Goal: Information Seeking & Learning: Learn about a topic

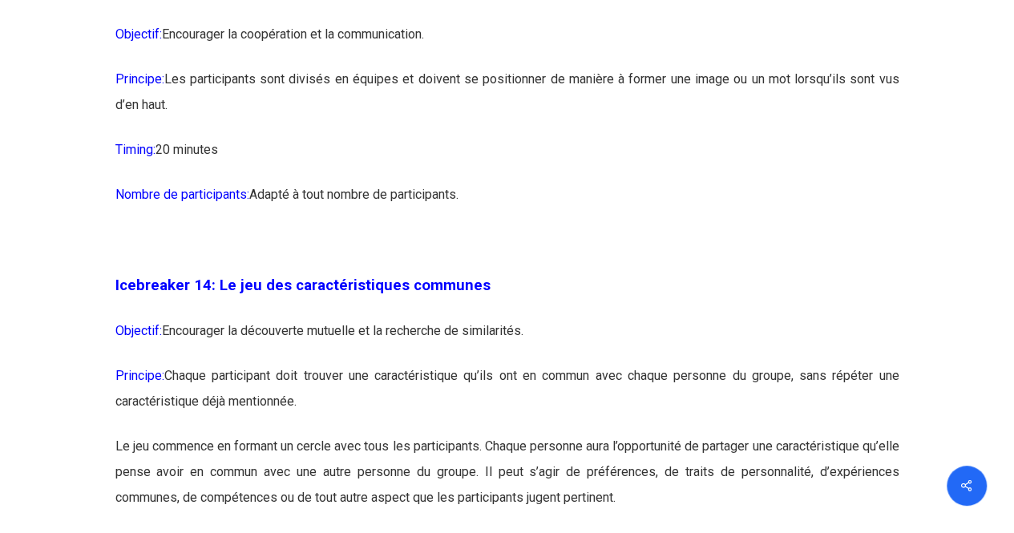
scroll to position [7616, 0]
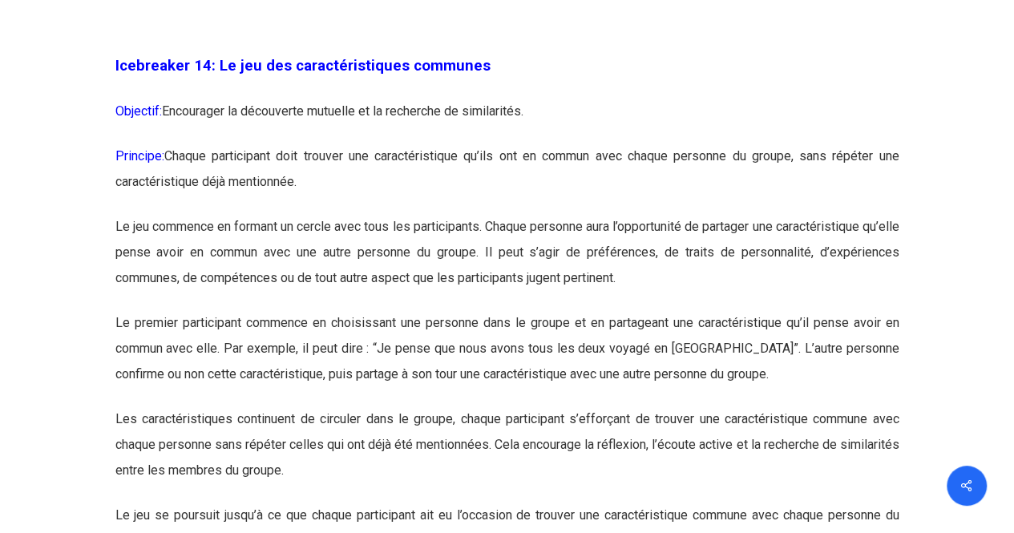
click at [329, 214] on p "Principe: Chaque participant doit trouver une caractéristique qu’ils ont en com…" at bounding box center [507, 178] width 784 height 71
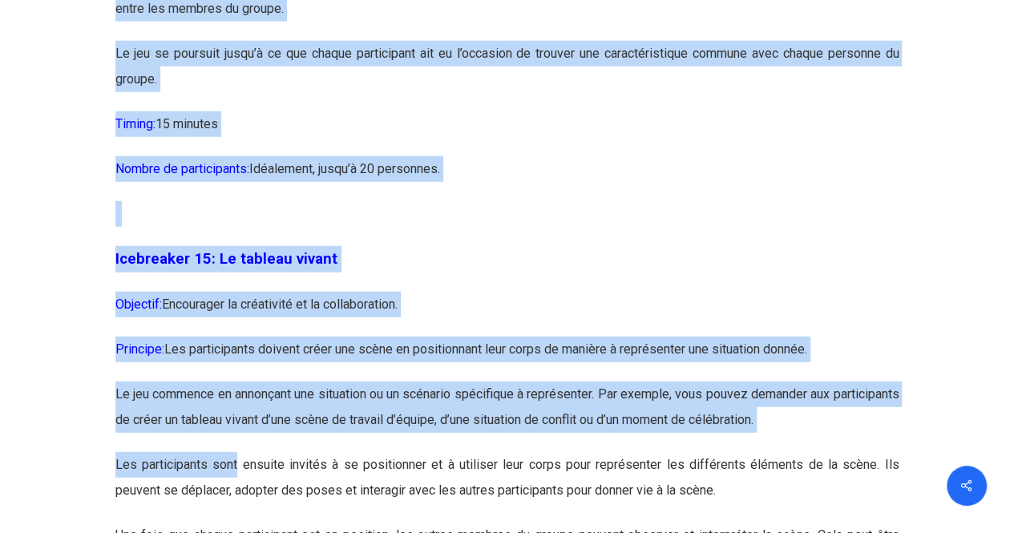
scroll to position [8283, 0]
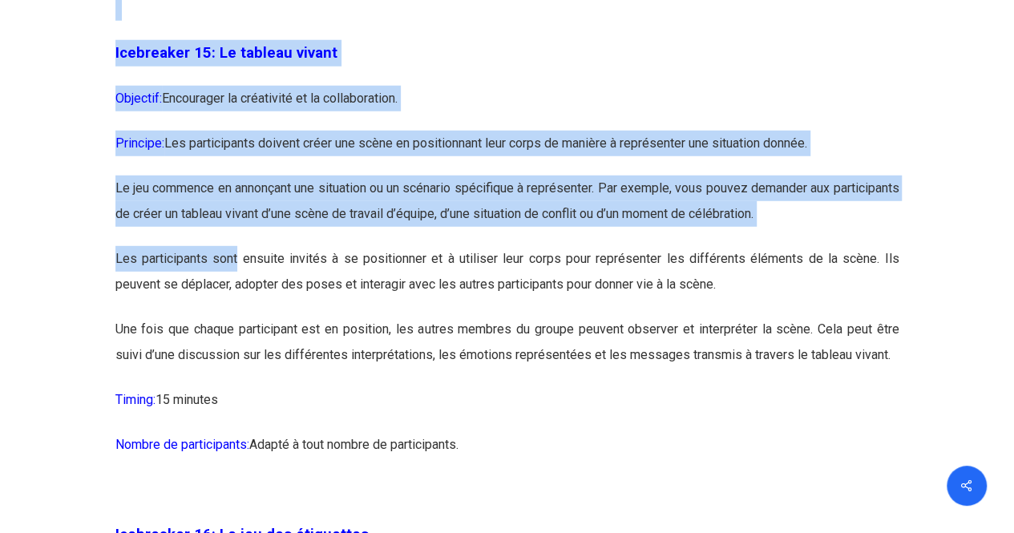
drag, startPoint x: 113, startPoint y: 123, endPoint x: 519, endPoint y: 12, distance: 420.5
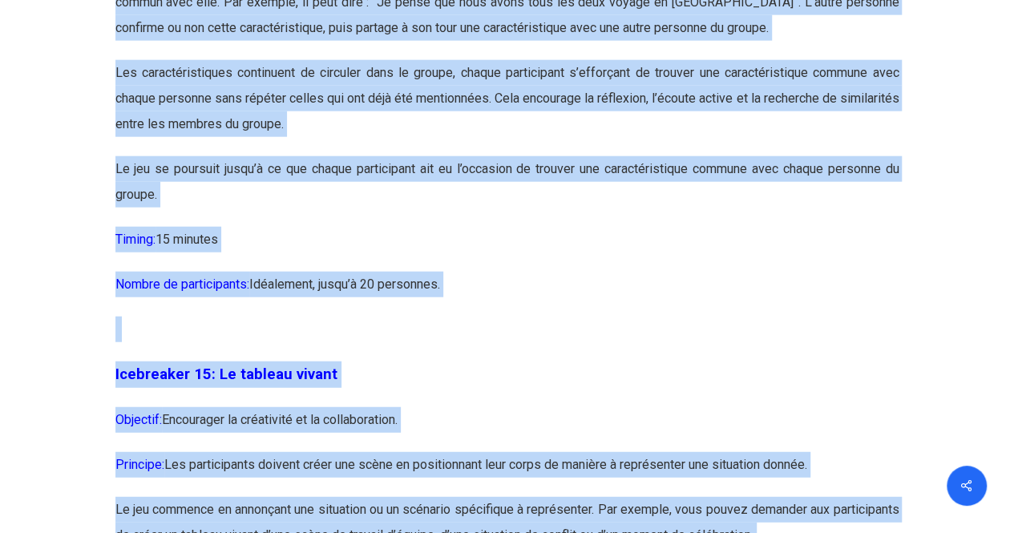
scroll to position [7963, 0]
copy div "Loremipsum 99: Do sit ame consecteturadipi elitsedd Eiusmodt: Incididunt ut lab…"
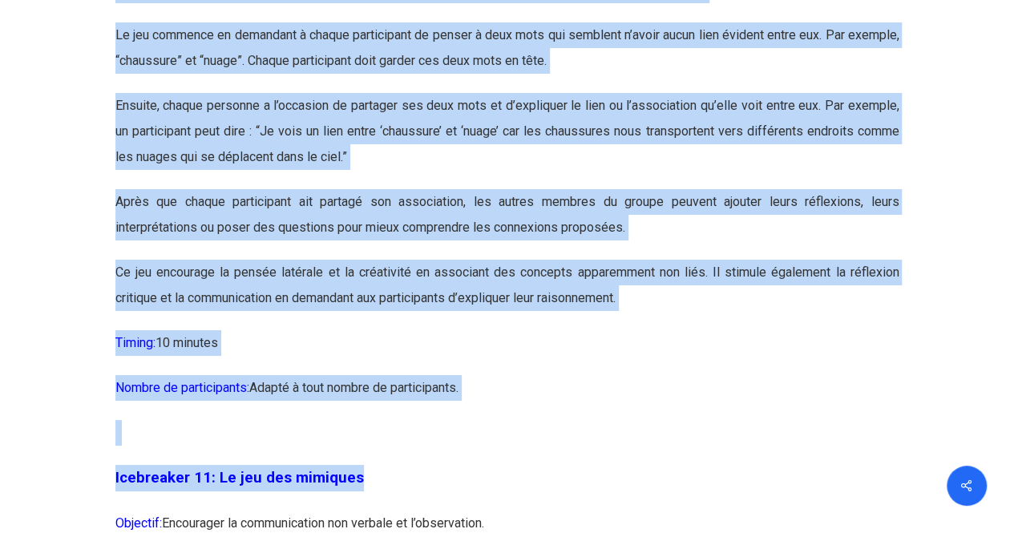
scroll to position [5932, 0]
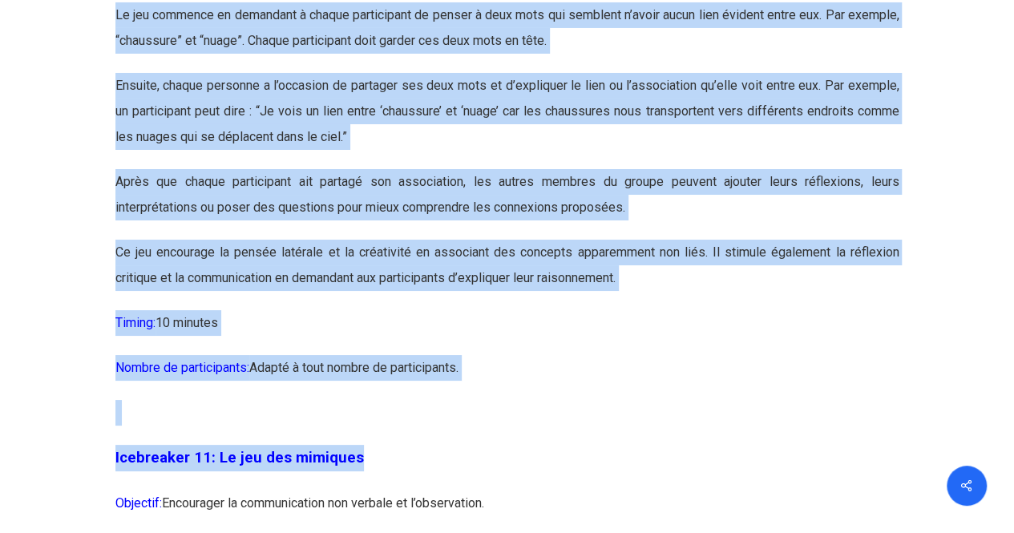
drag, startPoint x: 115, startPoint y: 227, endPoint x: 557, endPoint y: 413, distance: 479.3
copy div "Icebreaker 10: Le jeu des associations Objectif: Encourager la pensée latérale …"
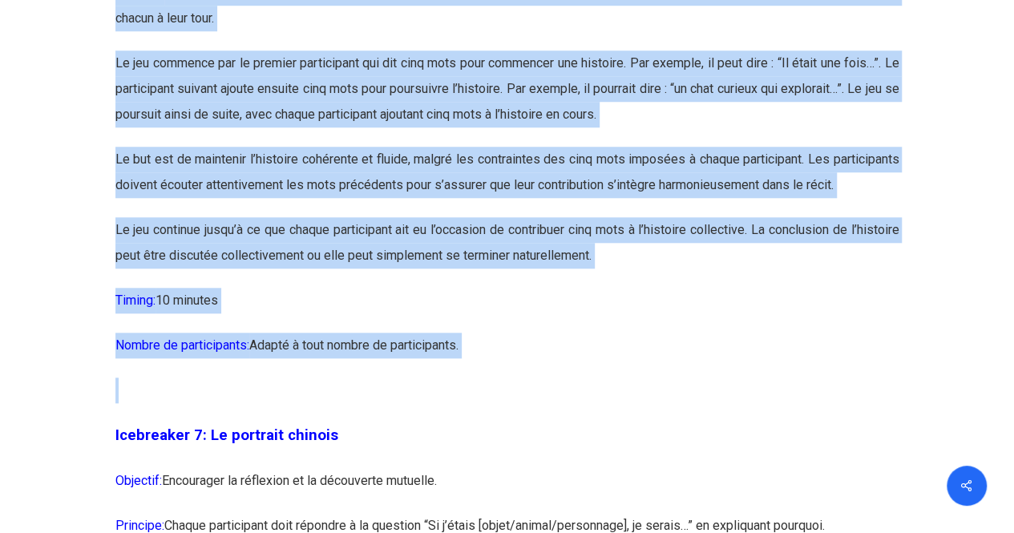
scroll to position [3688, 0]
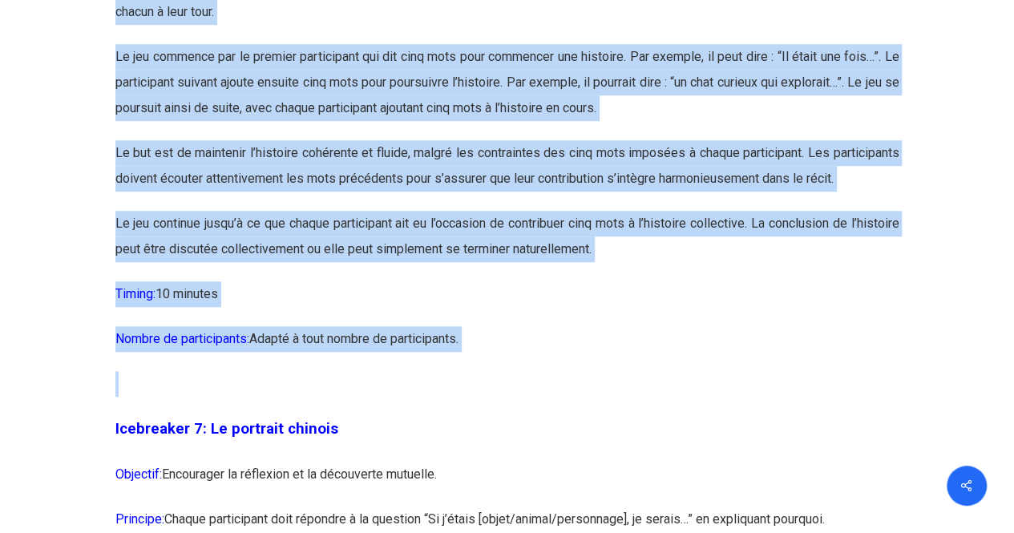
drag, startPoint x: 103, startPoint y: 246, endPoint x: 503, endPoint y: 387, distance: 424.9
copy div "Icebreaker 6: L’histoire en 5 mots Objectif: Encourager la créativité et la col…"
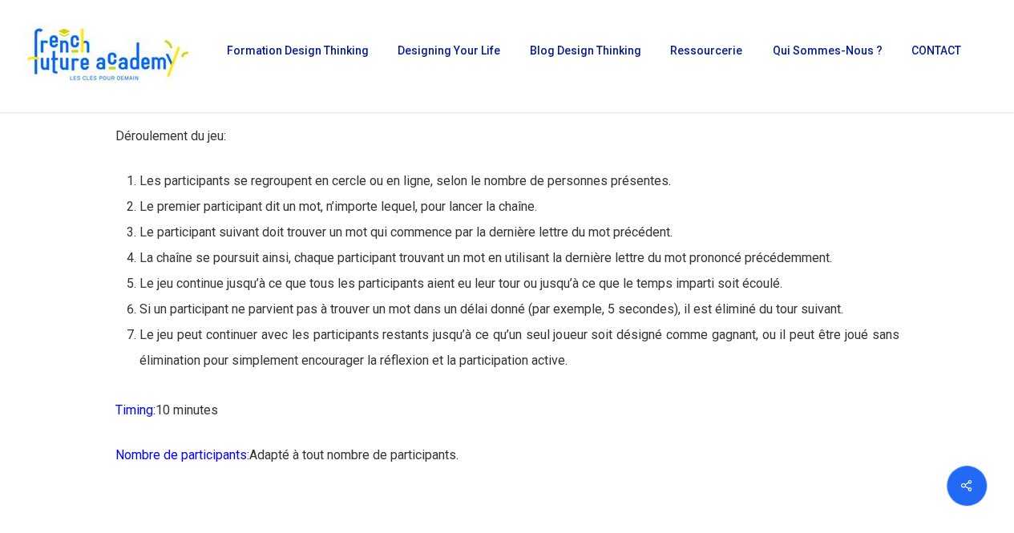
scroll to position [14189, 0]
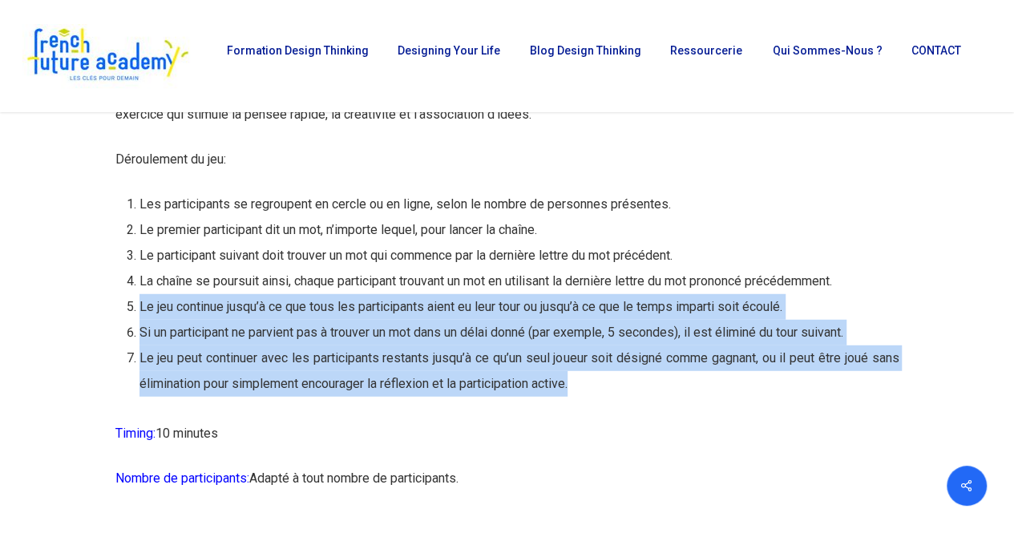
drag, startPoint x: 139, startPoint y: 390, endPoint x: 891, endPoint y: 459, distance: 755.1
click at [891, 397] on ol "Les participants se regroupent en cercle ou en ligne, selon le nombre de person…" at bounding box center [519, 294] width 760 height 205
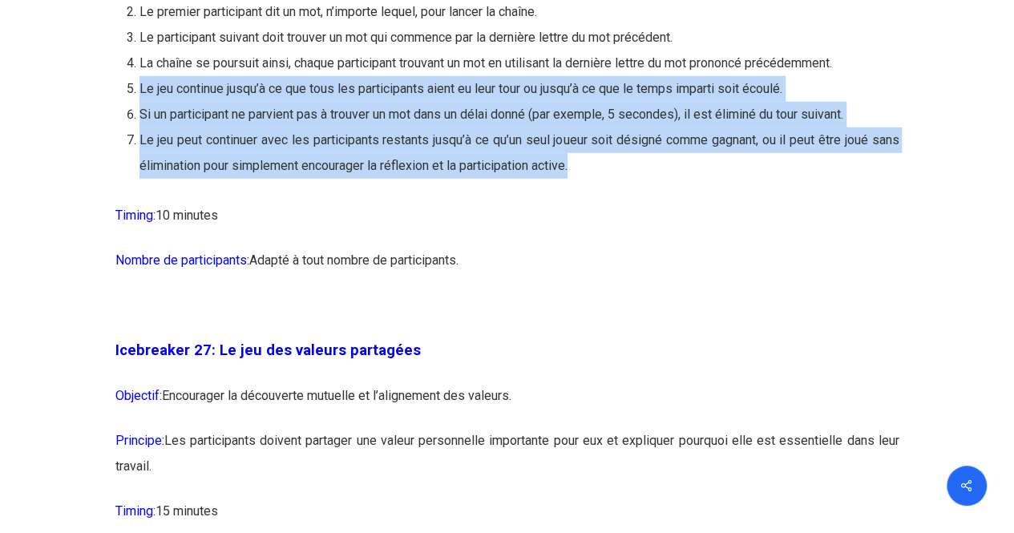
scroll to position [14430, 0]
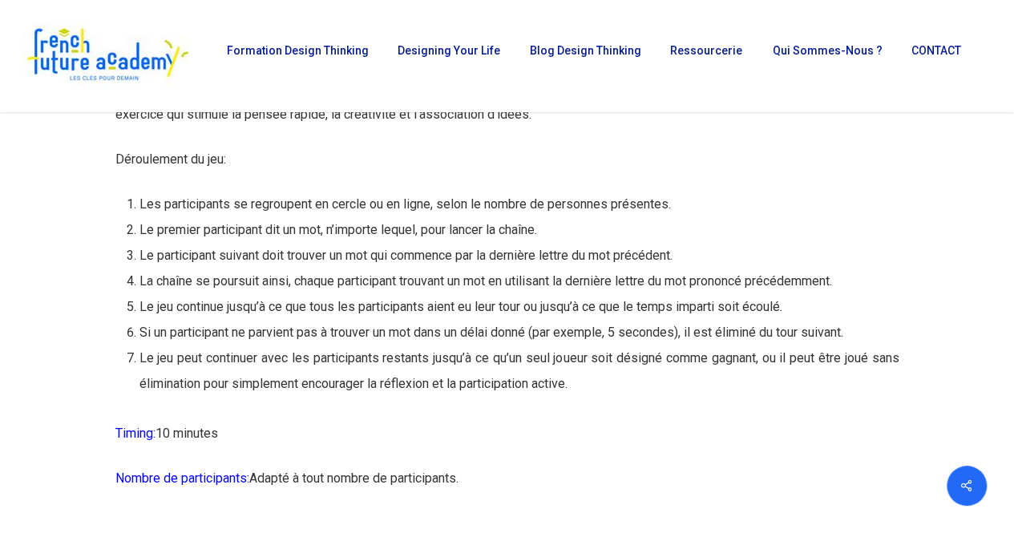
click at [287, 217] on li "Les participants se regroupent en cercle ou en ligne, selon le nombre de person…" at bounding box center [519, 205] width 760 height 26
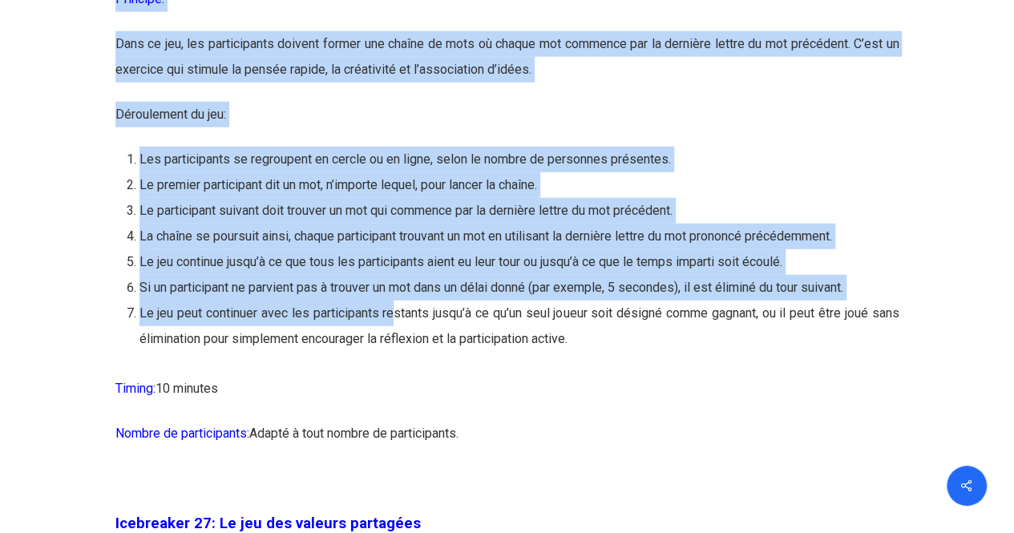
scroll to position [14269, 0]
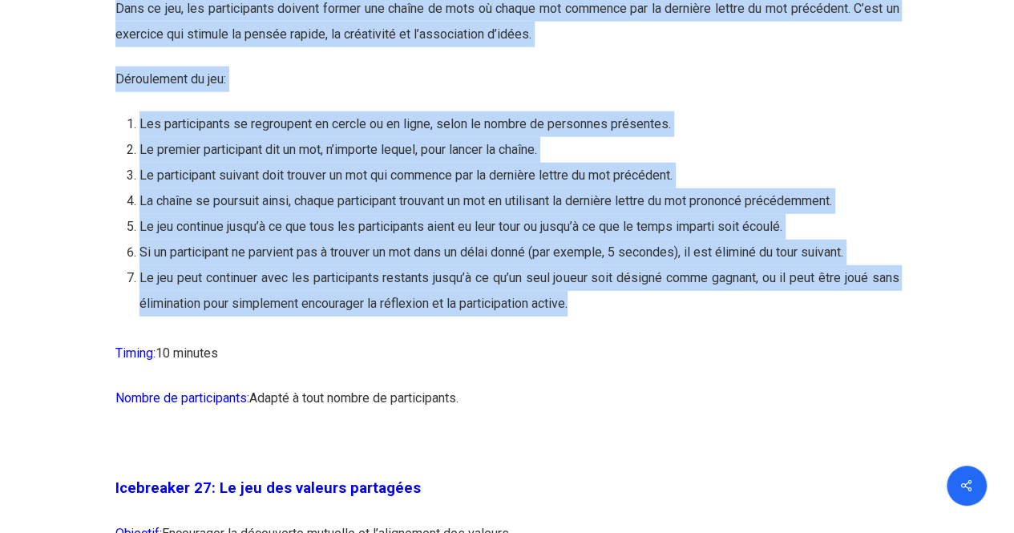
drag, startPoint x: 111, startPoint y: 192, endPoint x: 620, endPoint y: 392, distance: 547.5
copy div "Icebreaker 26: Le jeu des mots en cascade Objectif: Encourager la réflexion rap…"
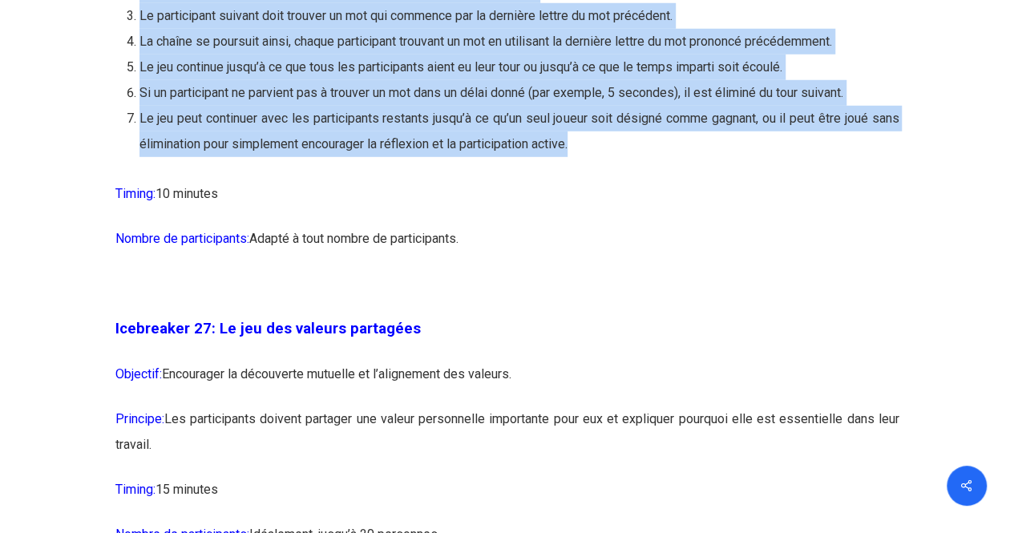
scroll to position [14430, 0]
drag, startPoint x: 499, startPoint y: 337, endPoint x: 88, endPoint y: 277, distance: 414.8
drag, startPoint x: 454, startPoint y: 263, endPoint x: 469, endPoint y: 296, distance: 36.2
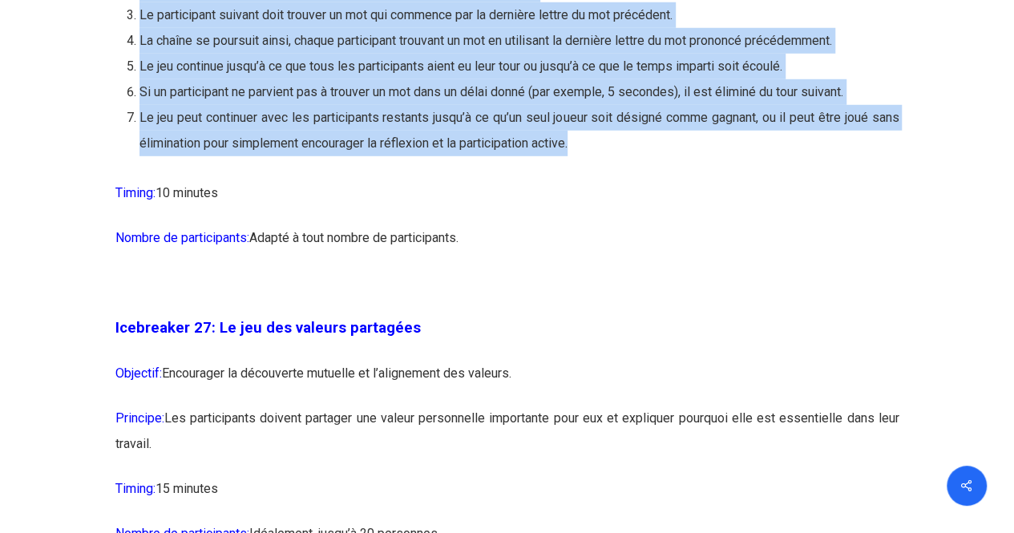
click at [488, 270] on p "Nombre de participants: Adapté à tout nombre de participants." at bounding box center [507, 247] width 784 height 45
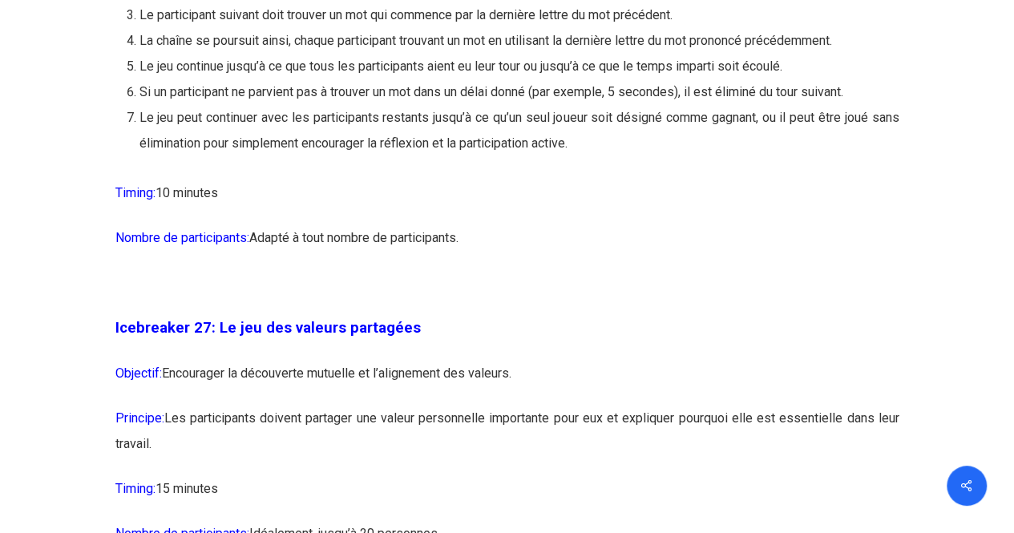
drag, startPoint x: 481, startPoint y: 323, endPoint x: 115, endPoint y: 272, distance: 369.1
copy div "Timing: 10 minutes Nombre de participants: Adapté à tout nombre de participants."
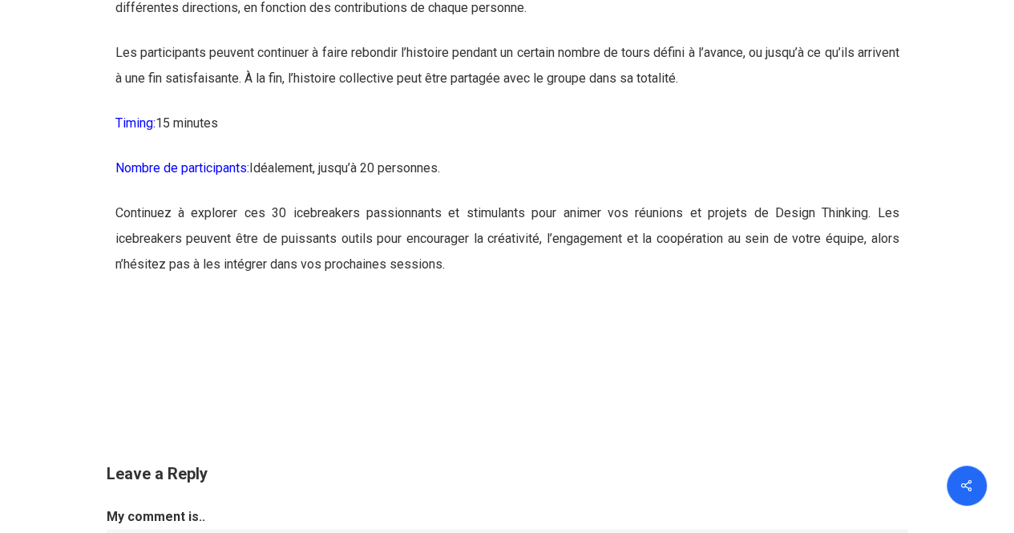
scroll to position [16354, 0]
